Goal: Transaction & Acquisition: Obtain resource

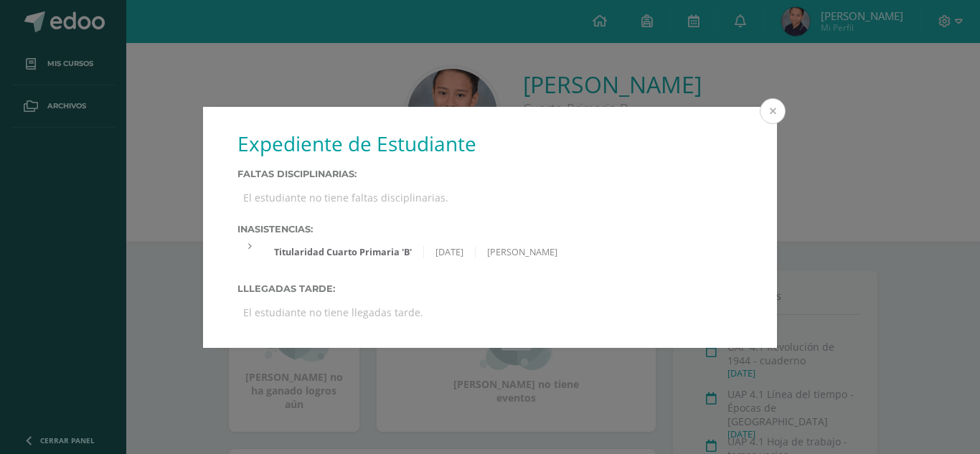
click at [769, 116] on button at bounding box center [773, 111] width 26 height 26
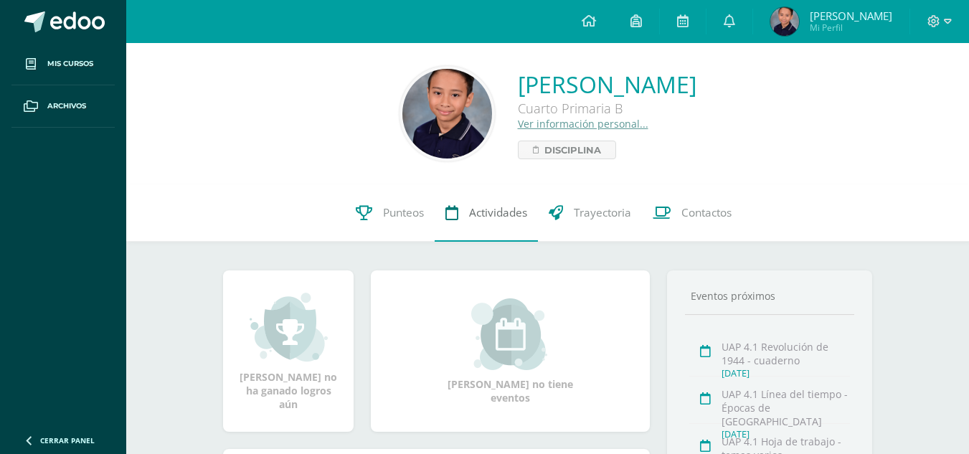
click at [514, 221] on link "Actividades" at bounding box center [486, 212] width 103 height 57
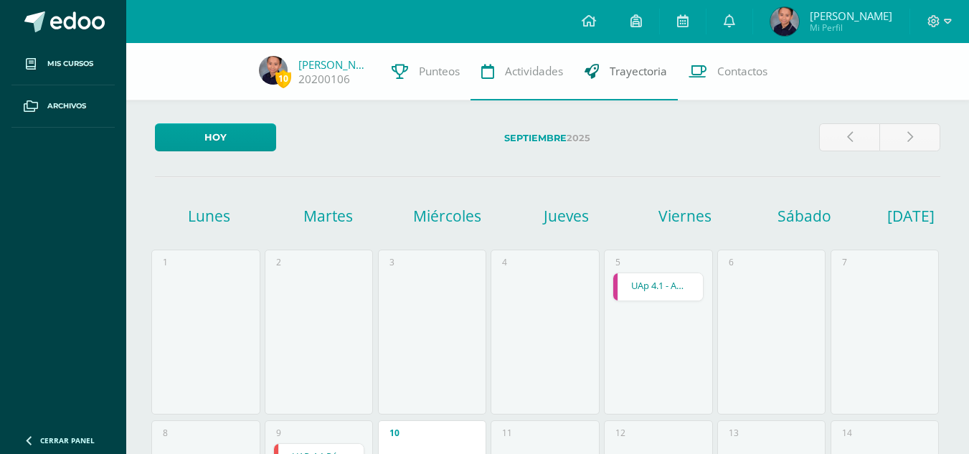
click at [632, 70] on span "Trayectoria" at bounding box center [638, 71] width 57 height 15
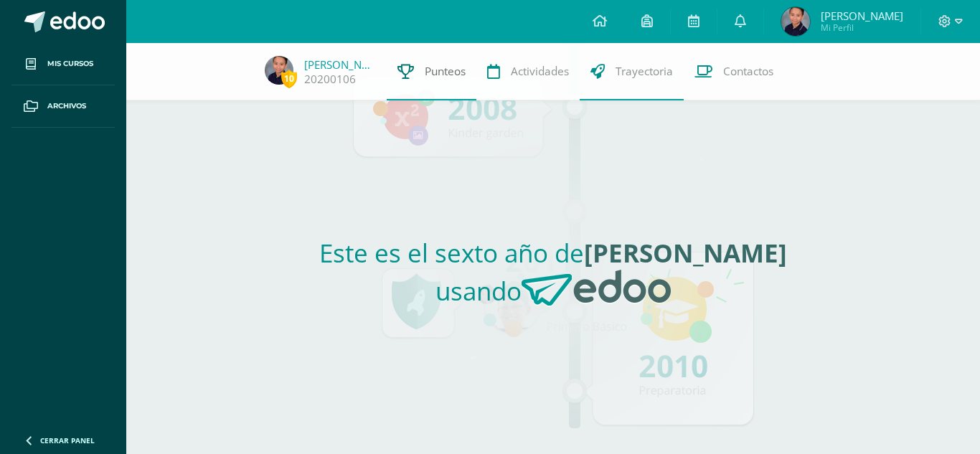
click at [430, 75] on span "Punteos" at bounding box center [445, 71] width 41 height 15
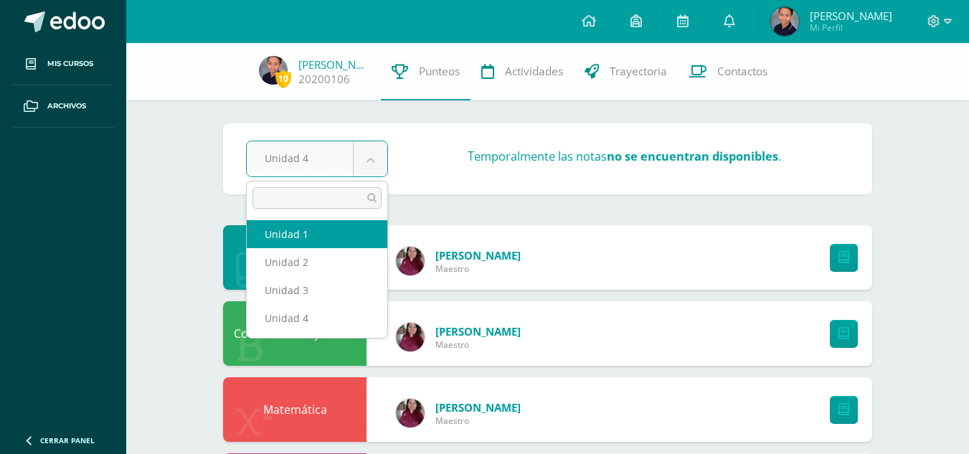
select select "Unidad 1"
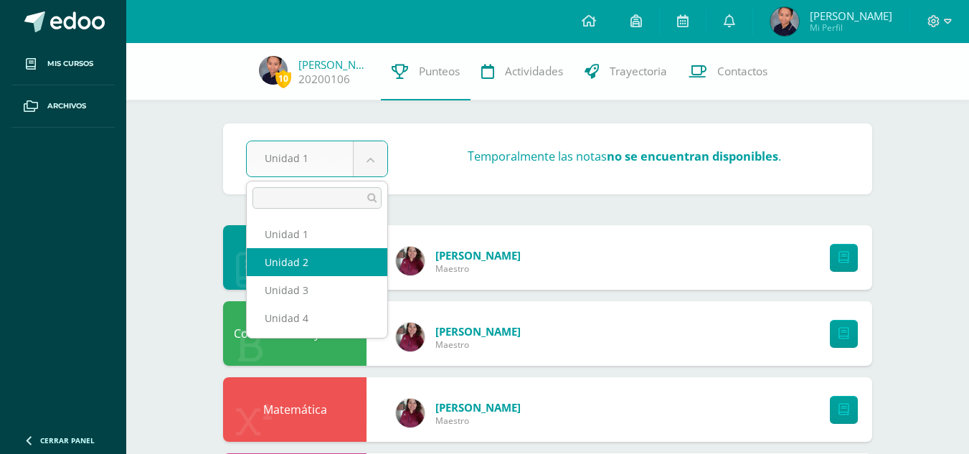
select select "Unidad 2"
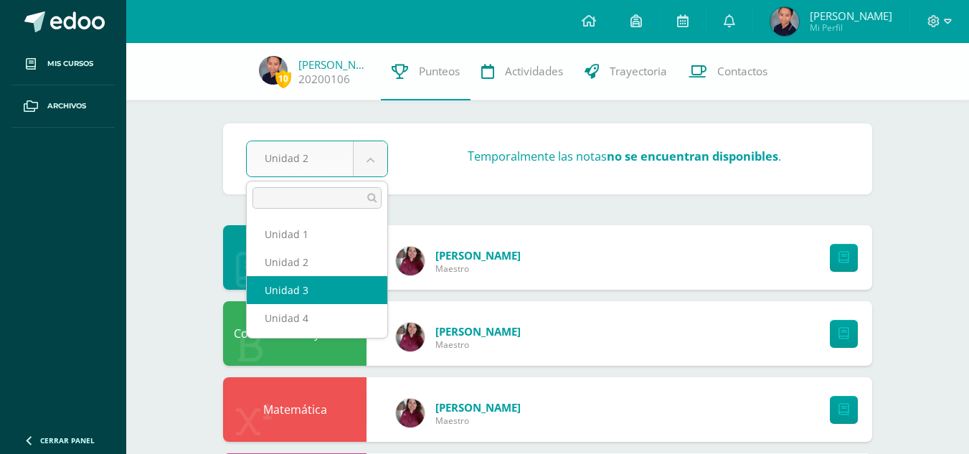
select select "Unidad 3"
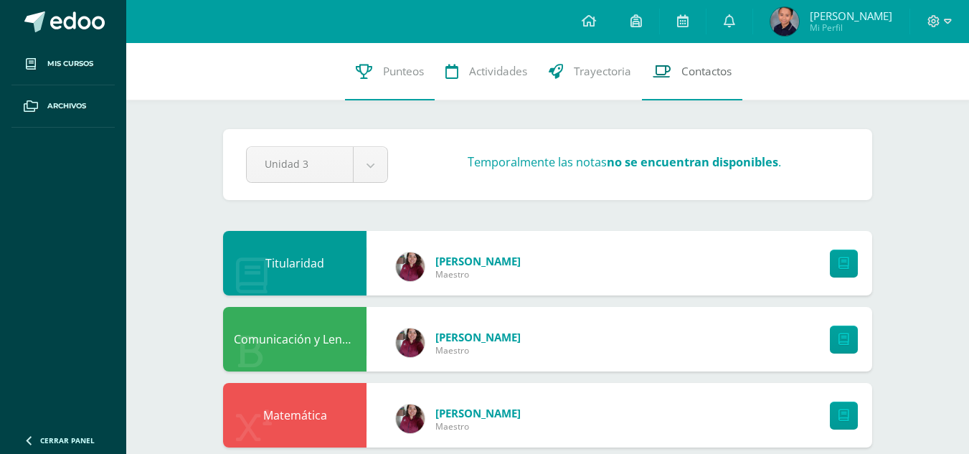
click at [684, 72] on span "Contactos" at bounding box center [707, 71] width 50 height 15
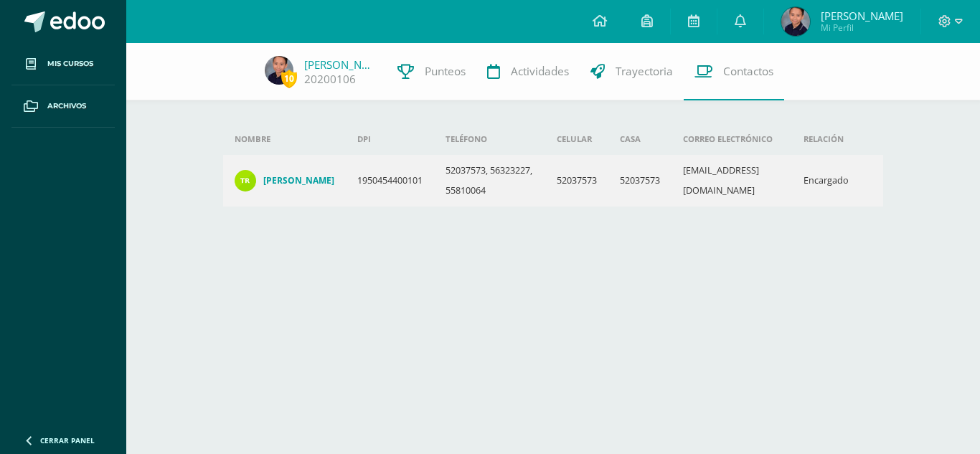
click at [888, 18] on span "[PERSON_NAME]" at bounding box center [862, 16] width 83 height 14
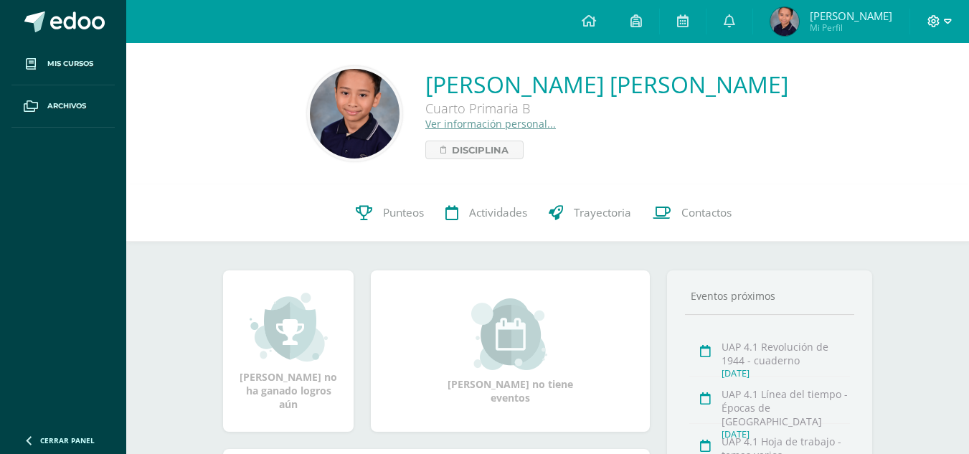
click at [946, 27] on icon at bounding box center [948, 21] width 8 height 13
click at [887, 97] on span "Cerrar sesión" at bounding box center [903, 98] width 65 height 14
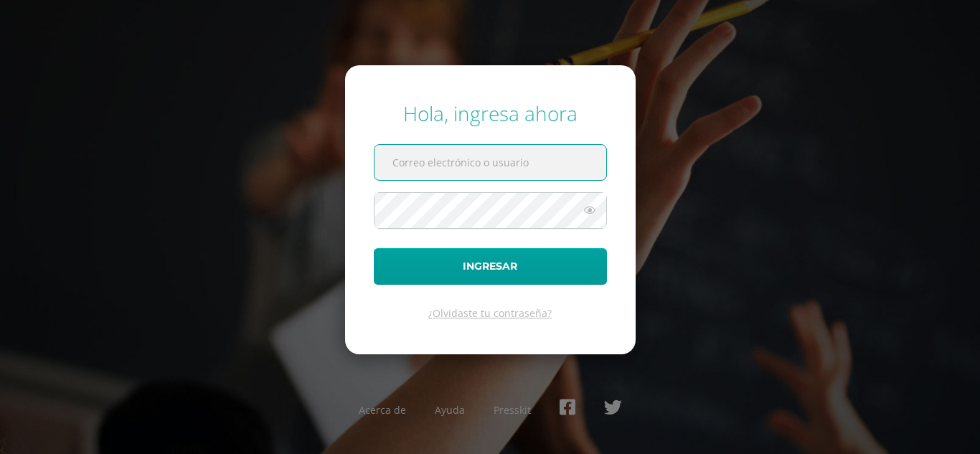
type input "jctrejo@industriaspamarco.com"
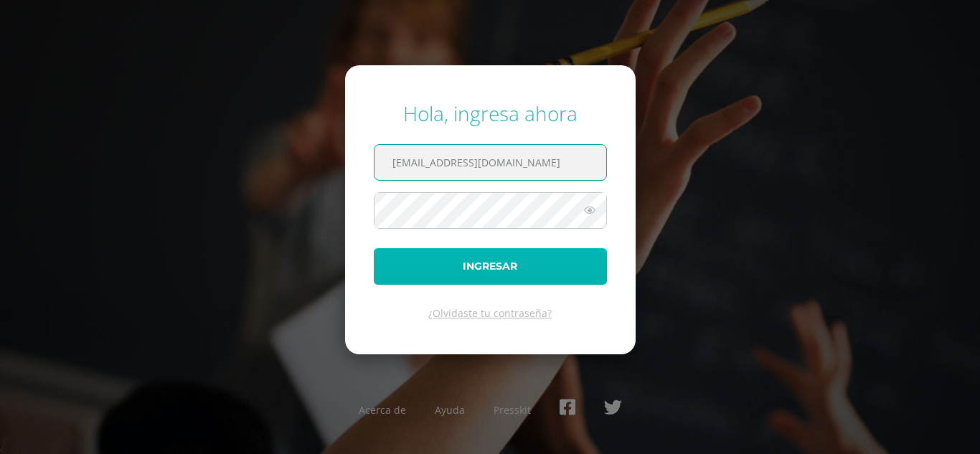
click at [496, 267] on button "Ingresar" at bounding box center [490, 266] width 233 height 37
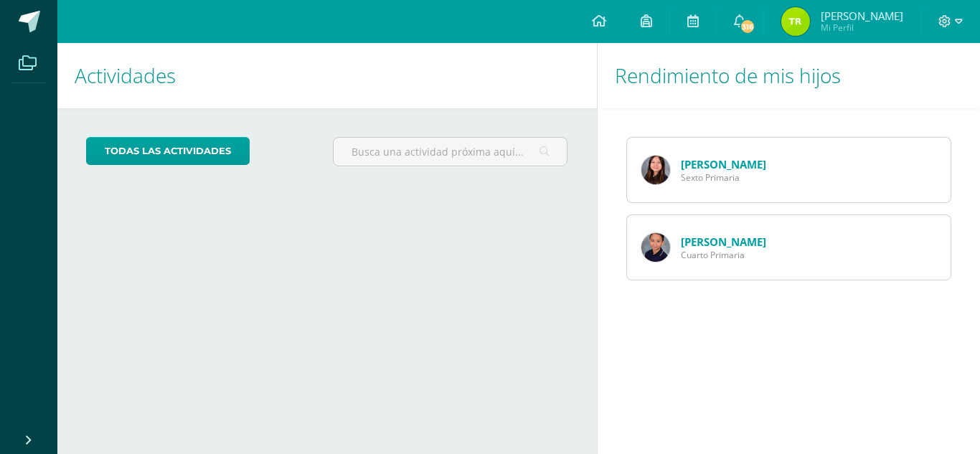
click at [24, 67] on icon at bounding box center [28, 63] width 18 height 14
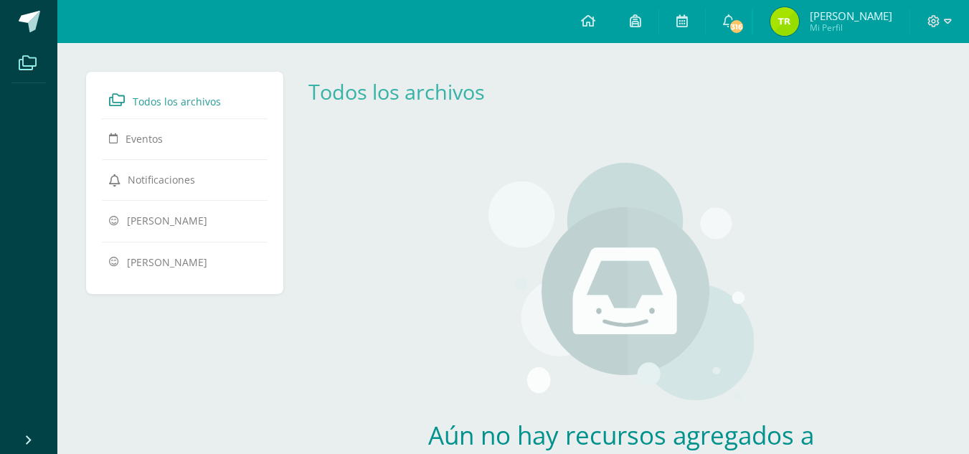
click at [844, 29] on span "Mi Perfil" at bounding box center [851, 28] width 83 height 12
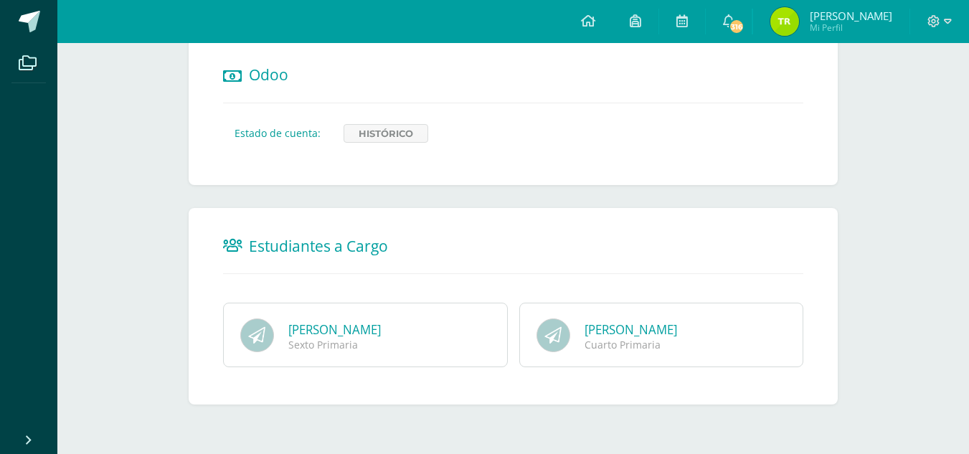
scroll to position [890, 0]
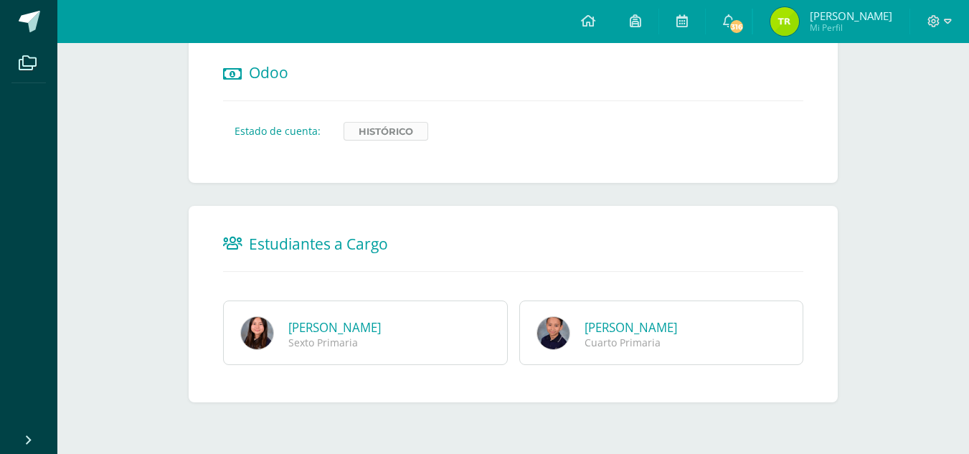
click at [358, 136] on link "Histórico" at bounding box center [386, 131] width 85 height 19
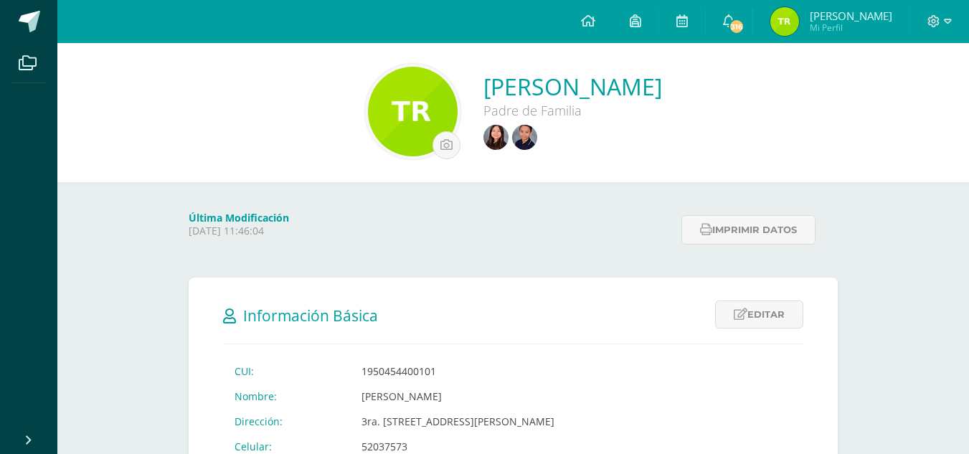
scroll to position [0, 0]
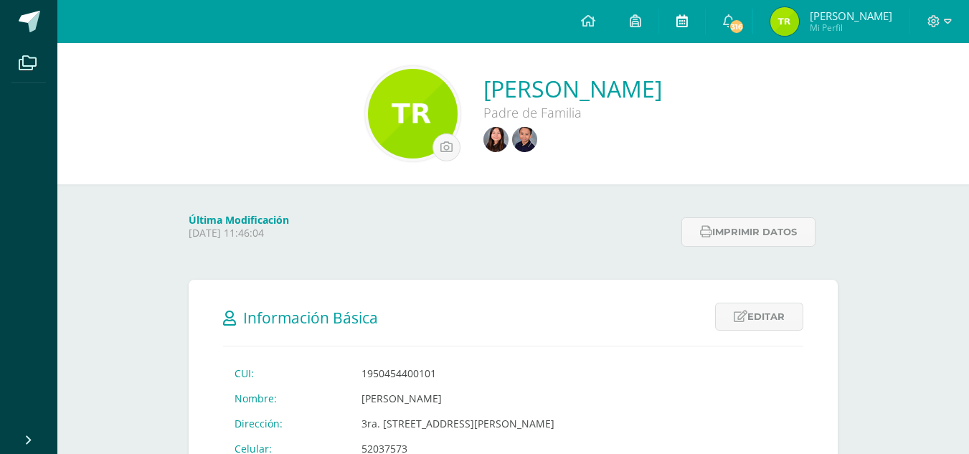
click at [688, 24] on icon at bounding box center [682, 20] width 11 height 13
